Goal: Task Accomplishment & Management: Manage account settings

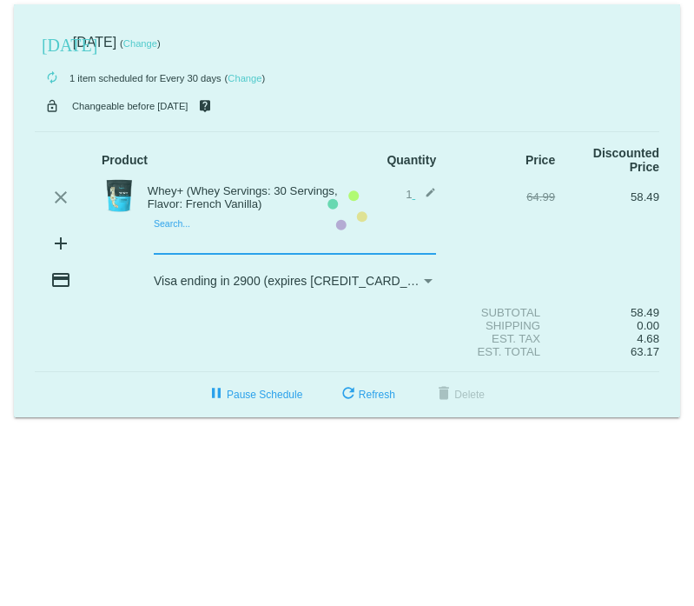
click at [178, 241] on mat-card "[DATE] [DATE] ( Change ) autorenew 1 item scheduled for Every 30 days ( Change …" at bounding box center [347, 210] width 666 height 413
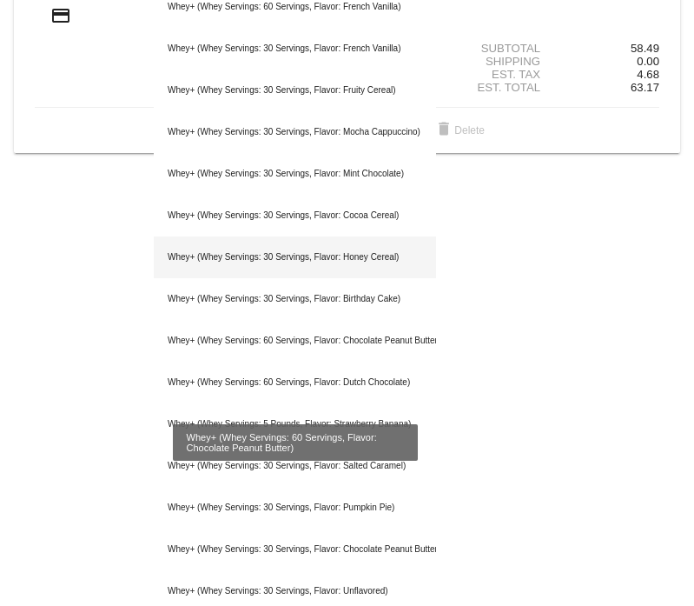
scroll to position [275, 0]
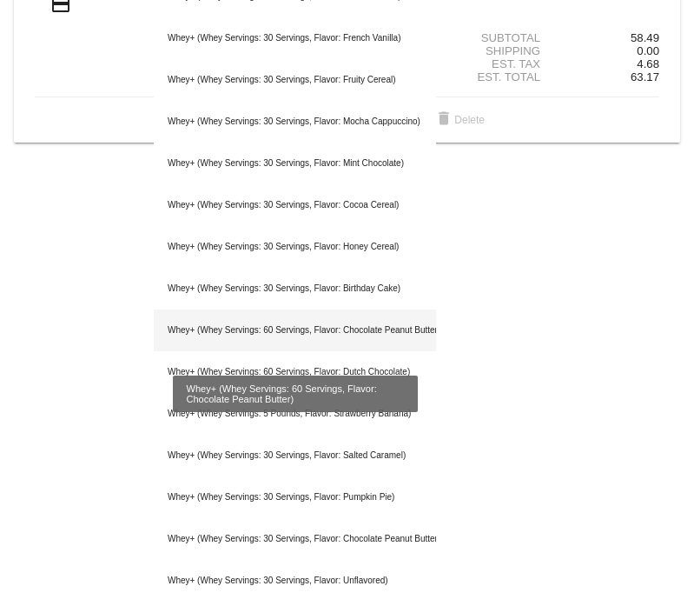
type input "whey"
click at [302, 334] on div "Whey+ (Whey Servings: 60 Servings, Flavor: Chocolate Peanut Butter)" at bounding box center [295, 330] width 282 height 42
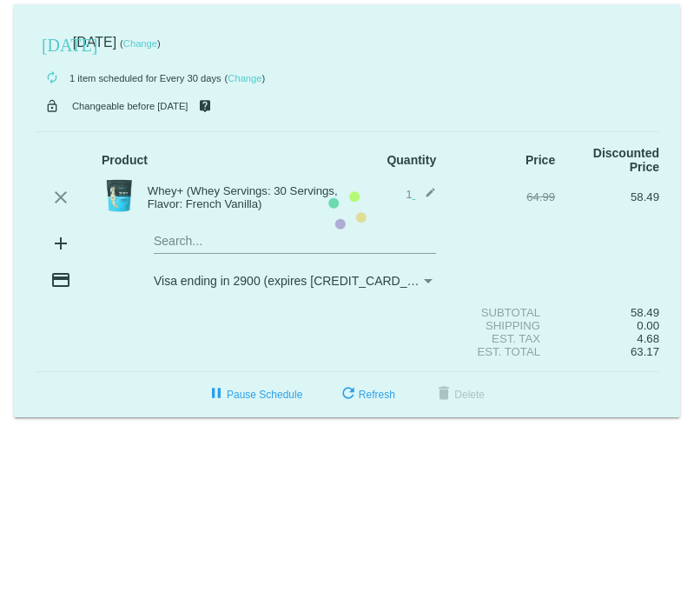
scroll to position [0, 0]
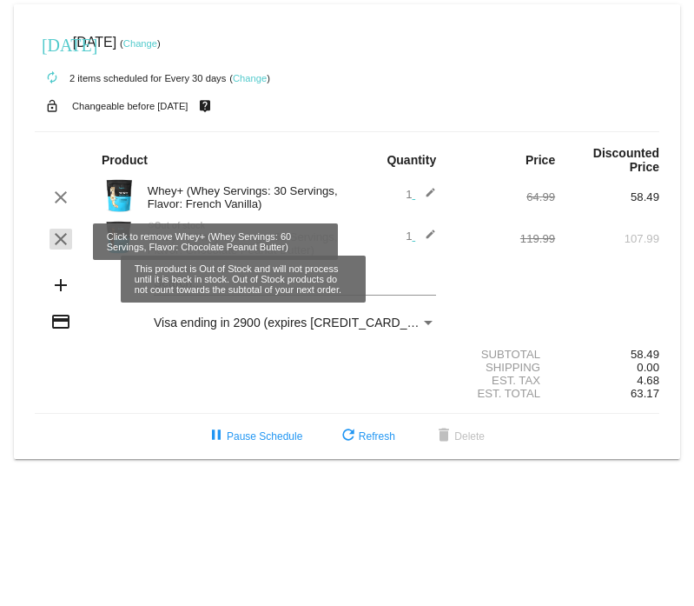
click at [63, 243] on mat-icon "clear" at bounding box center [60, 239] width 21 height 21
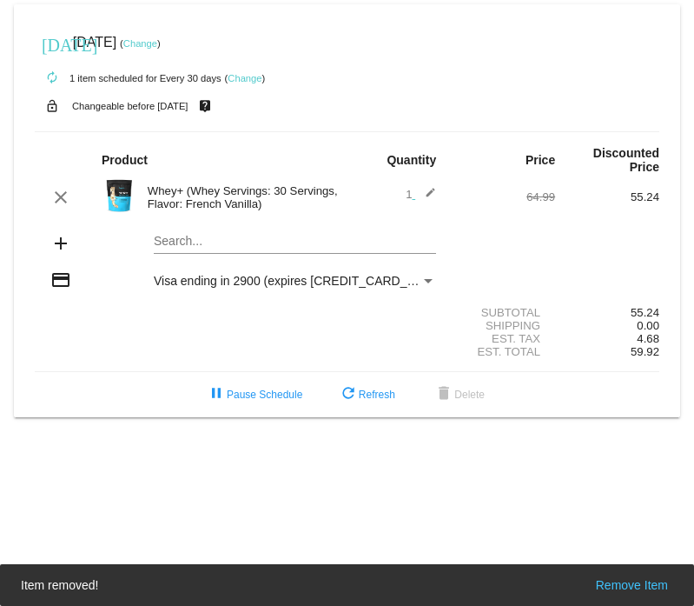
click at [176, 242] on mat-card "[DATE] [DATE] ( Change ) autorenew 1 item scheduled for Every 30 days ( Change …" at bounding box center [347, 210] width 666 height 413
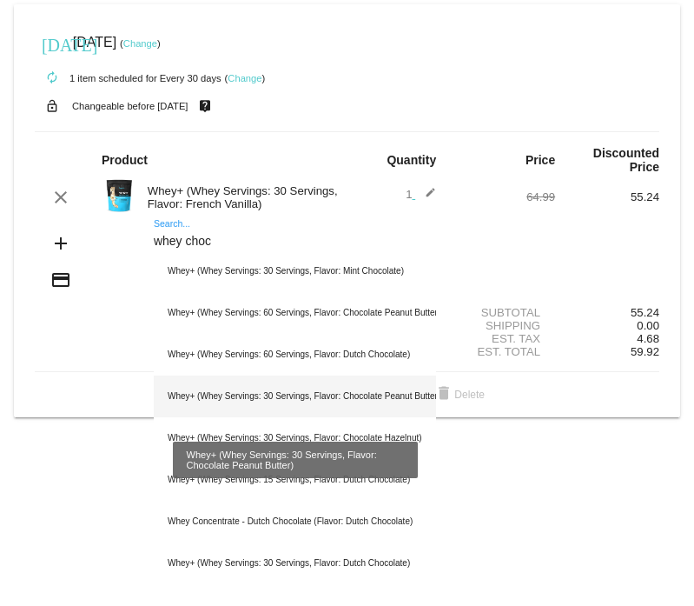
type input "whey choc"
click at [227, 397] on div "Whey+ (Whey Servings: 30 Servings, Flavor: Chocolate Peanut Butter)" at bounding box center [295, 396] width 282 height 42
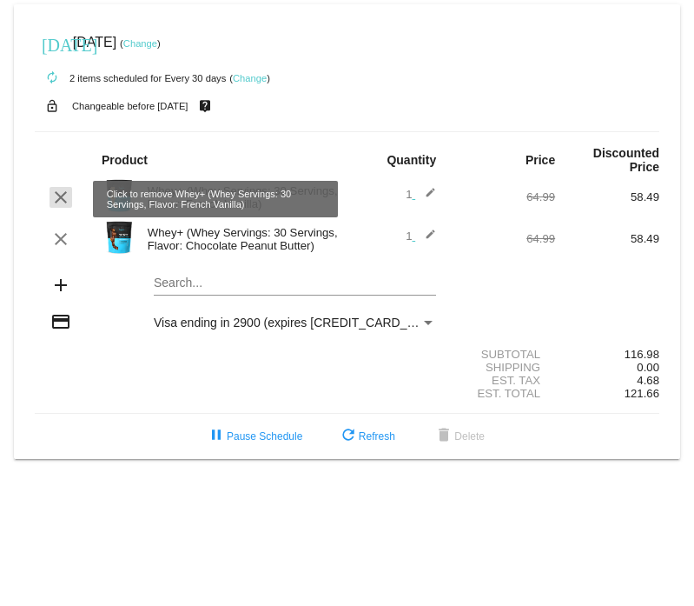
click at [64, 199] on mat-icon "clear" at bounding box center [60, 197] width 21 height 21
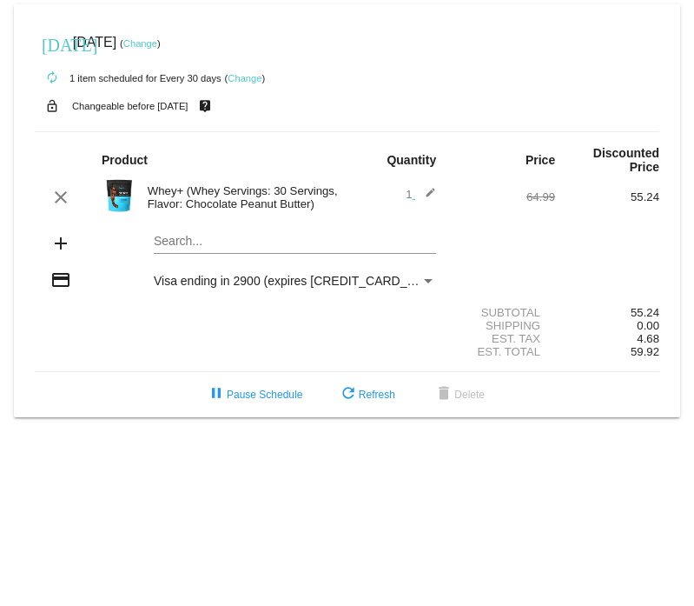
click at [244, 75] on link "Change" at bounding box center [245, 78] width 34 height 10
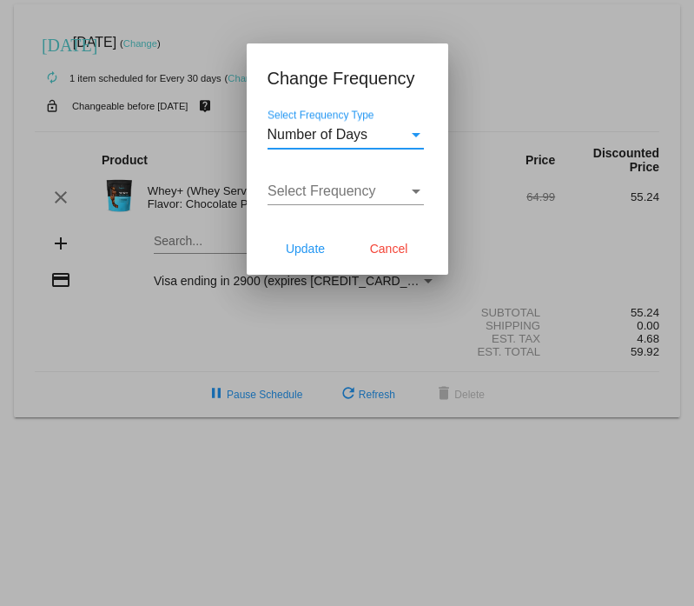
click at [417, 132] on div "Select Frequency Type" at bounding box center [416, 135] width 16 height 16
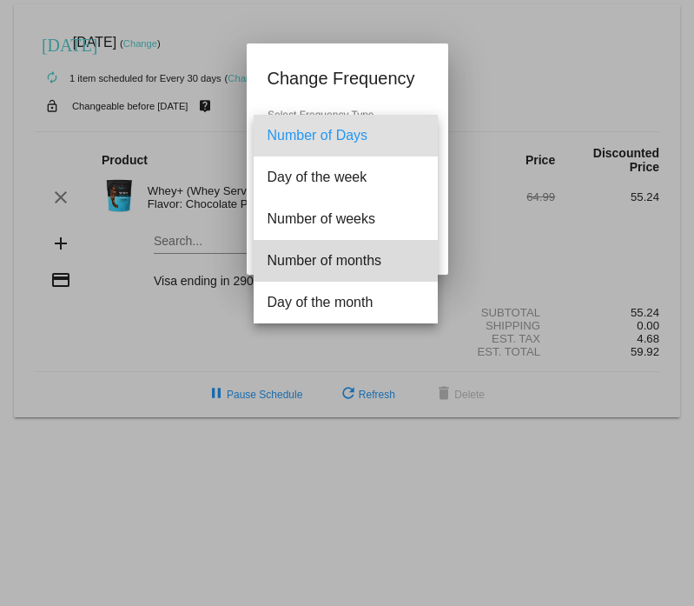
click at [328, 266] on span "Number of months" at bounding box center [346, 261] width 156 height 42
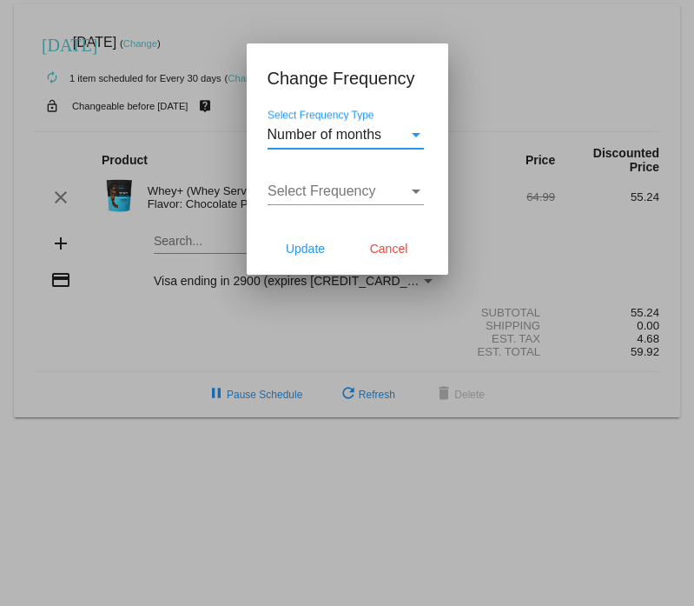
click at [415, 185] on div "Select Frequency" at bounding box center [416, 191] width 16 height 16
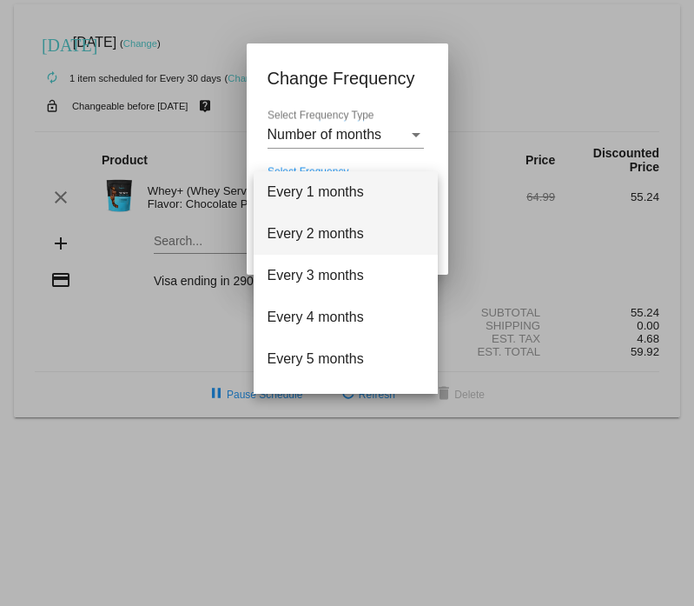
click at [341, 238] on span "Every 2 months" at bounding box center [346, 234] width 156 height 42
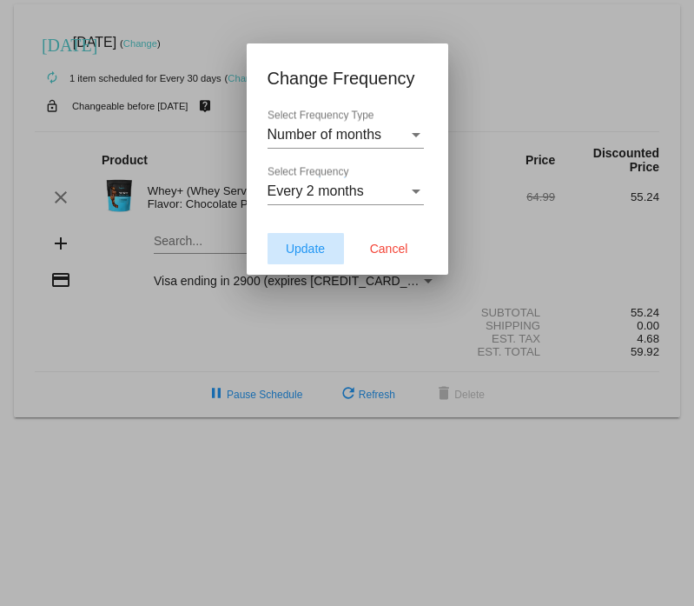
click at [315, 249] on span "Update" at bounding box center [305, 249] width 39 height 14
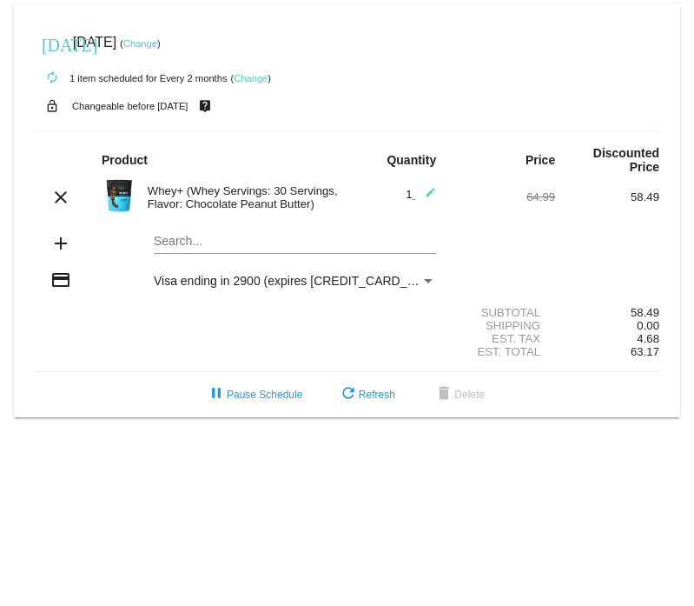
click at [157, 46] on link "Change" at bounding box center [140, 43] width 34 height 10
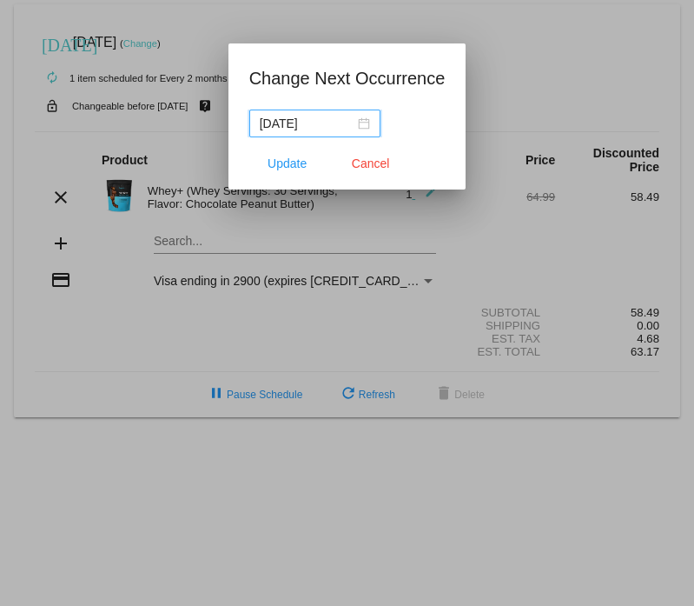
click at [370, 124] on div "[DATE]" at bounding box center [315, 123] width 110 height 19
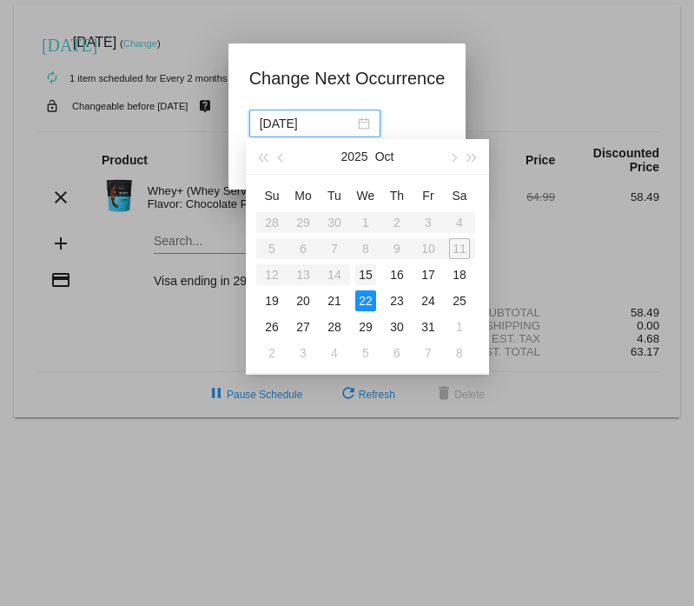
click at [368, 279] on div "15" at bounding box center [365, 274] width 21 height 21
type input "[DATE]"
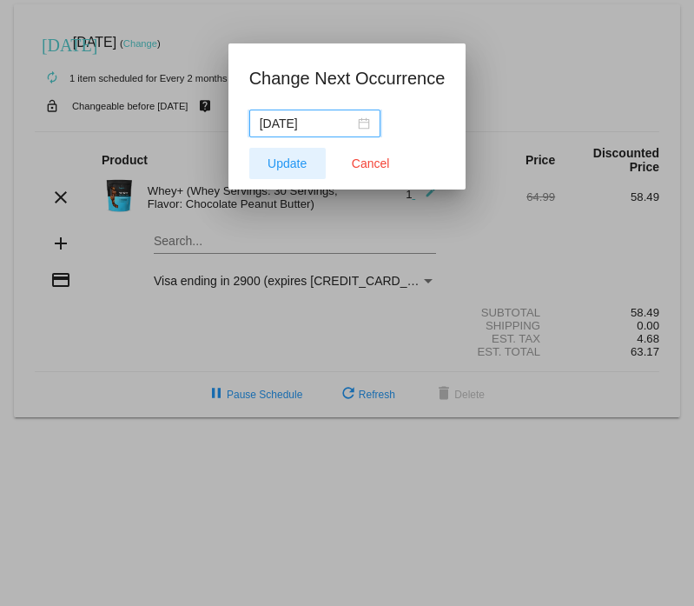
click at [273, 163] on span "Update" at bounding box center [287, 163] width 39 height 14
